Goal: Information Seeking & Learning: Learn about a topic

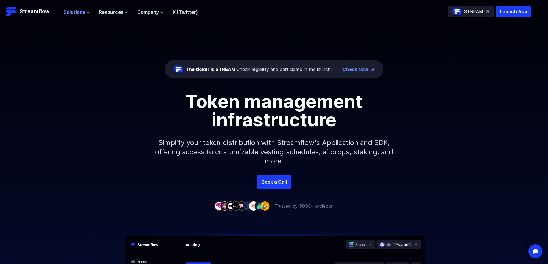
click at [84, 14] on span "Solutions" at bounding box center [75, 12] width 22 height 7
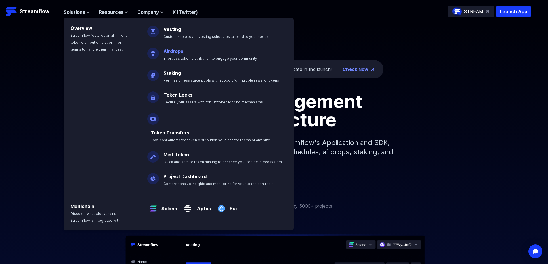
click at [171, 51] on link "Airdrops" at bounding box center [173, 51] width 20 height 6
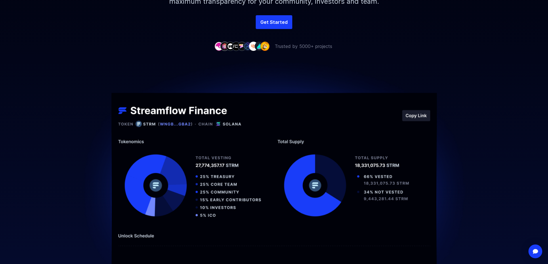
scroll to position [144, 0]
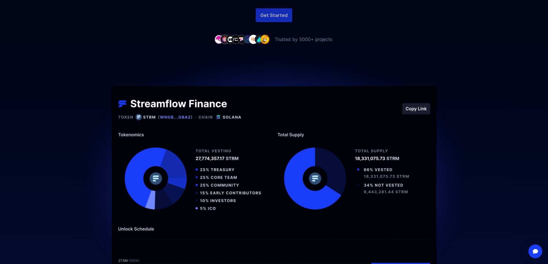
click at [273, 15] on link "Get Started" at bounding box center [274, 15] width 37 height 14
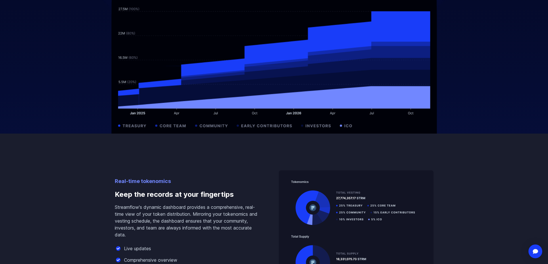
scroll to position [575, 0]
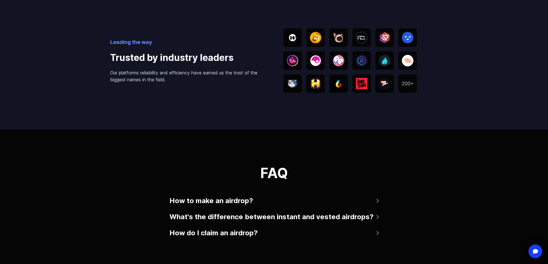
scroll to position [1294, 0]
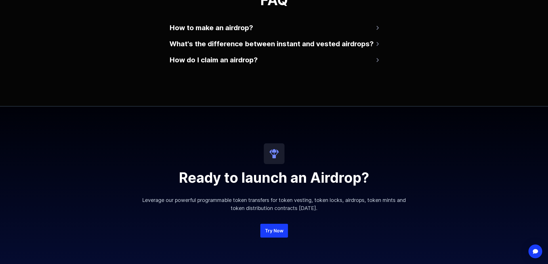
click at [233, 29] on button "How to make an airdrop?" at bounding box center [273, 28] width 209 height 14
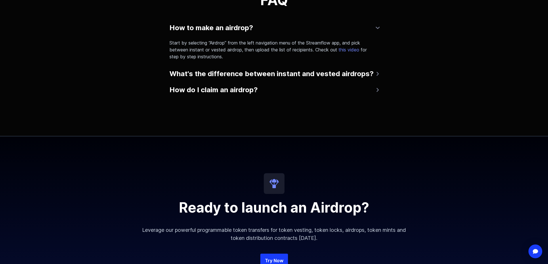
click at [203, 75] on button "What's the difference between instant and vested airdrops?" at bounding box center [273, 74] width 209 height 14
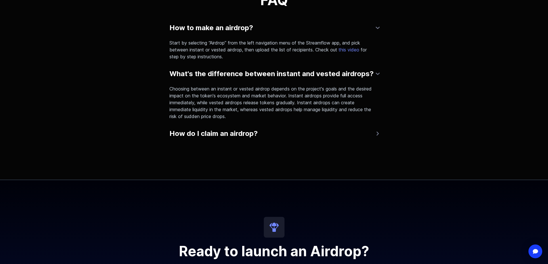
click at [171, 137] on button "How do I claim an airdrop?" at bounding box center [273, 134] width 209 height 14
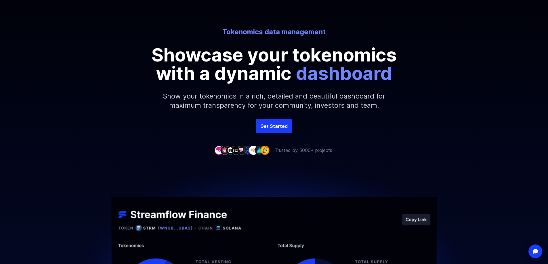
scroll to position [29, 0]
